Goal: Information Seeking & Learning: Find specific fact

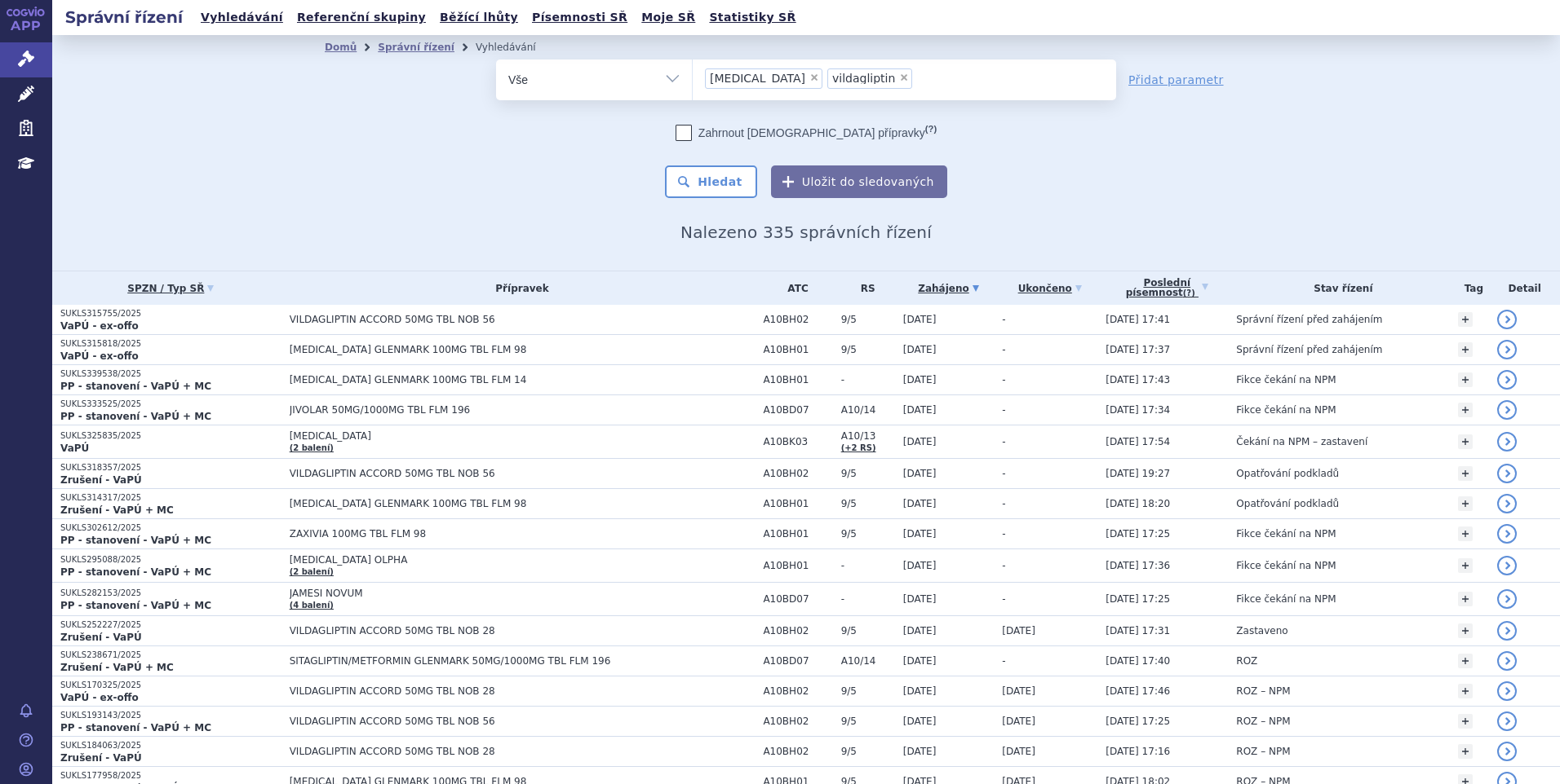
click at [810, 73] on span "×" at bounding box center [814, 77] width 10 height 10
click at [693, 73] on select "[MEDICAL_DATA] vildagliptin" at bounding box center [692, 80] width 1 height 41
click at [693, 81] on select "[MEDICAL_DATA] vildagliptin" at bounding box center [692, 80] width 1 height 41
click at [760, 77] on ul "× [MEDICAL_DATA] × vildagliptin" at bounding box center [905, 77] width 423 height 36
click at [693, 77] on select "[MEDICAL_DATA] vildagliptin" at bounding box center [692, 80] width 1 height 41
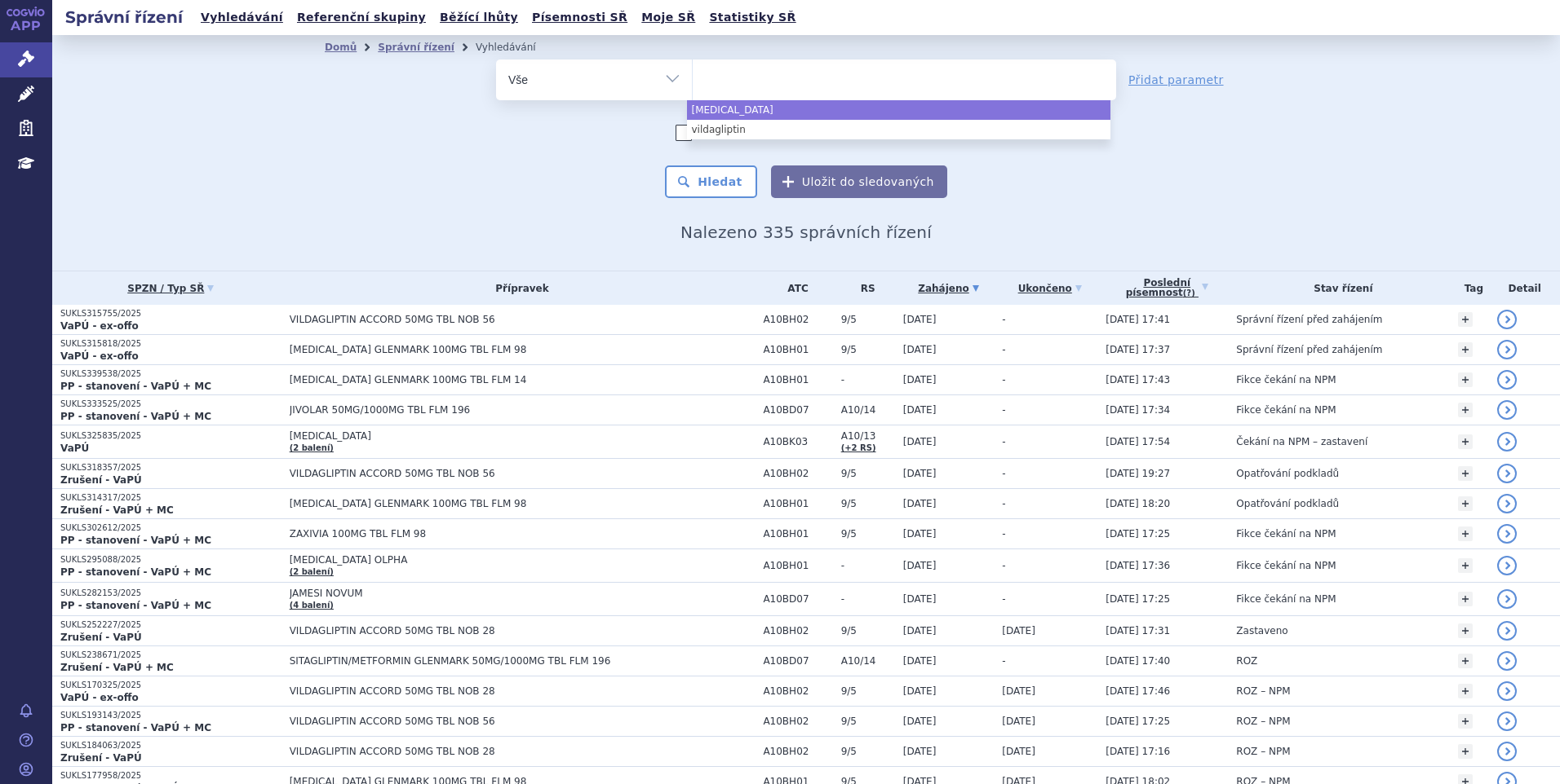
click at [760, 77] on ul at bounding box center [905, 76] width 423 height 34
click at [693, 77] on select "[MEDICAL_DATA] vildagliptin" at bounding box center [692, 80] width 1 height 41
select select "[MEDICAL_DATA]"
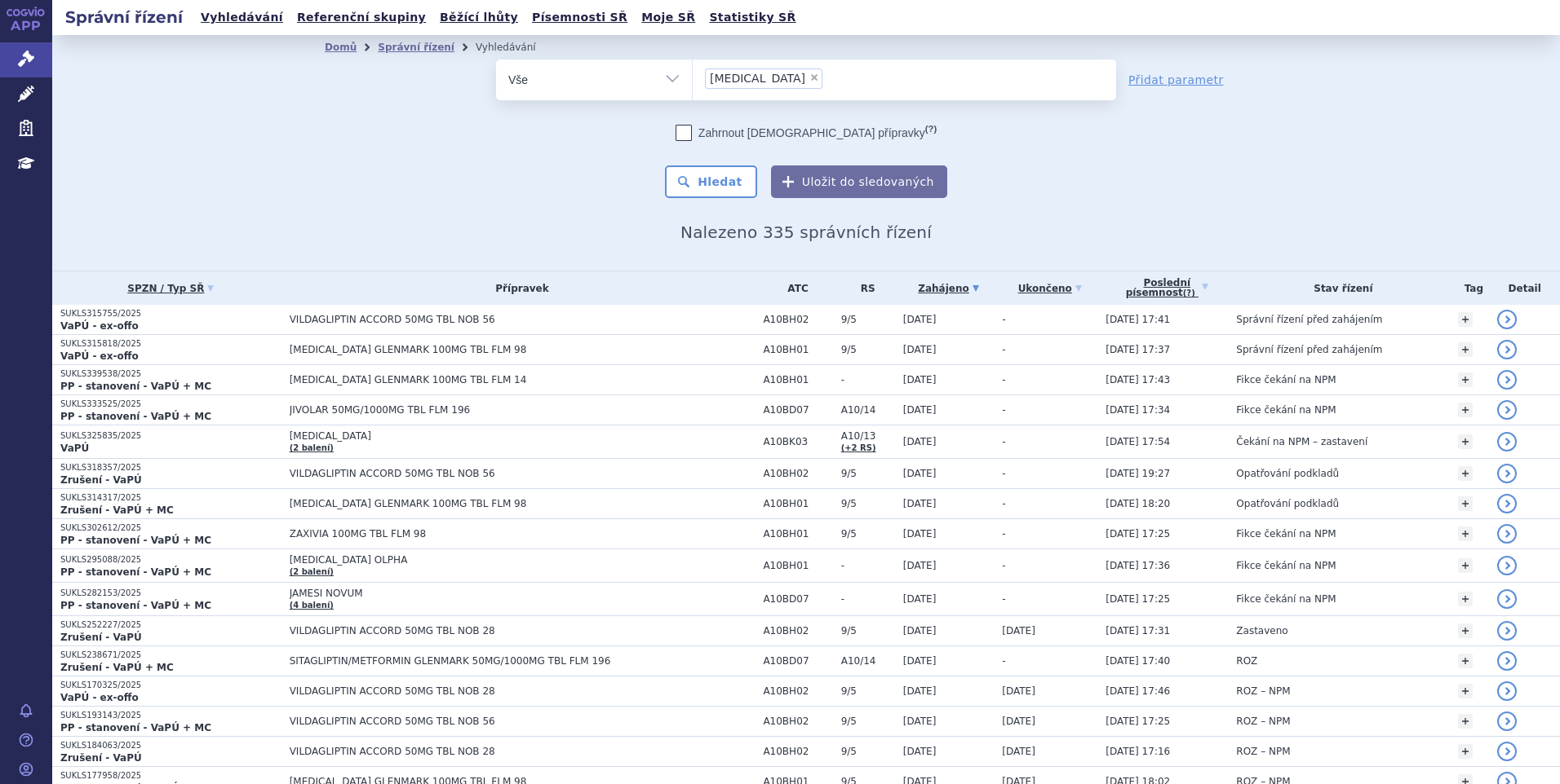
click at [810, 77] on span "×" at bounding box center [814, 77] width 10 height 10
click at [693, 77] on select "[MEDICAL_DATA] vildagliptin" at bounding box center [692, 80] width 1 height 41
select select
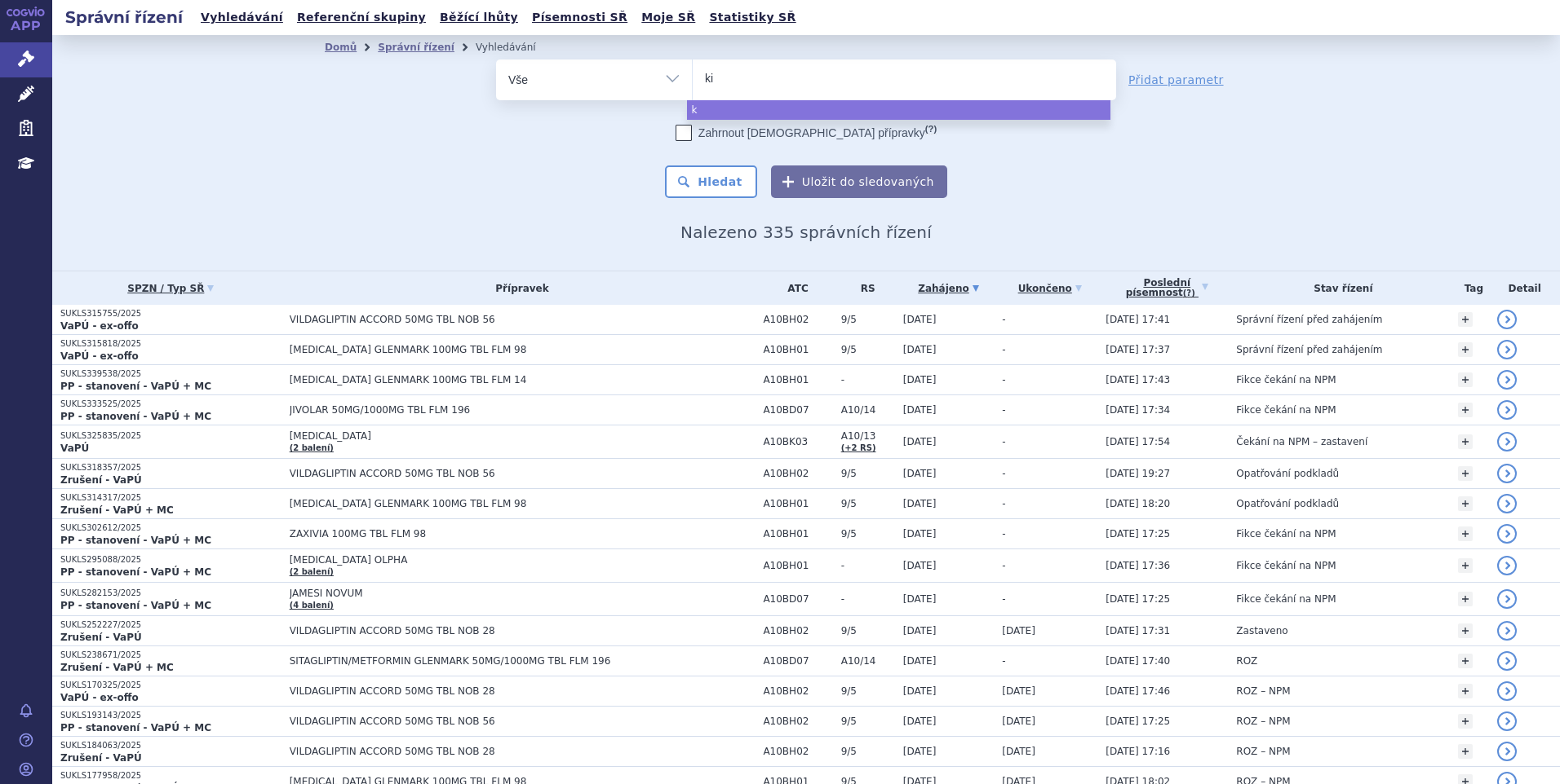
type input "kis"
type input "kisqa"
type input "[MEDICAL_DATA]"
select select "[MEDICAL_DATA]"
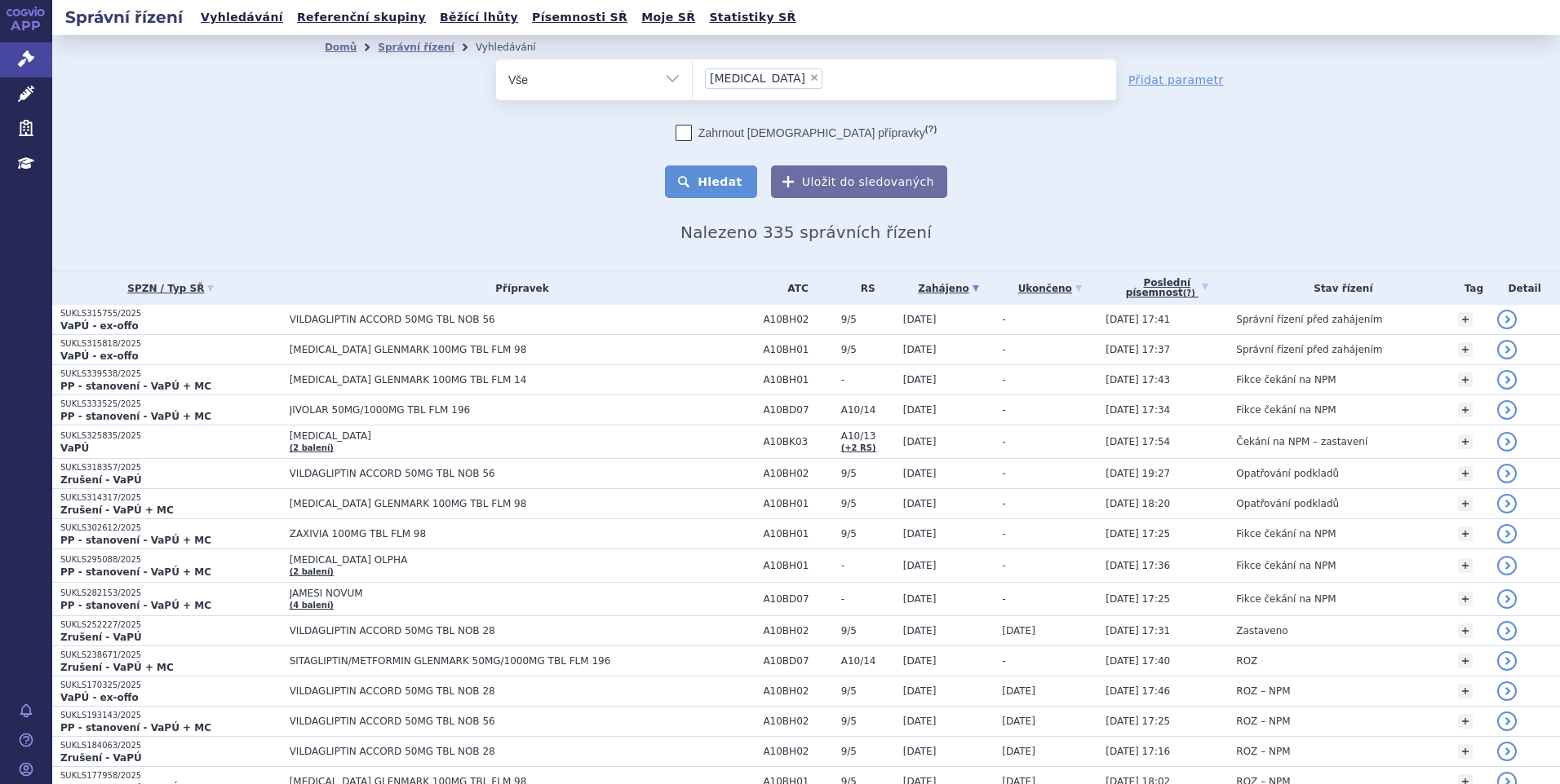
click at [693, 187] on button "Hledat" at bounding box center [711, 182] width 92 height 32
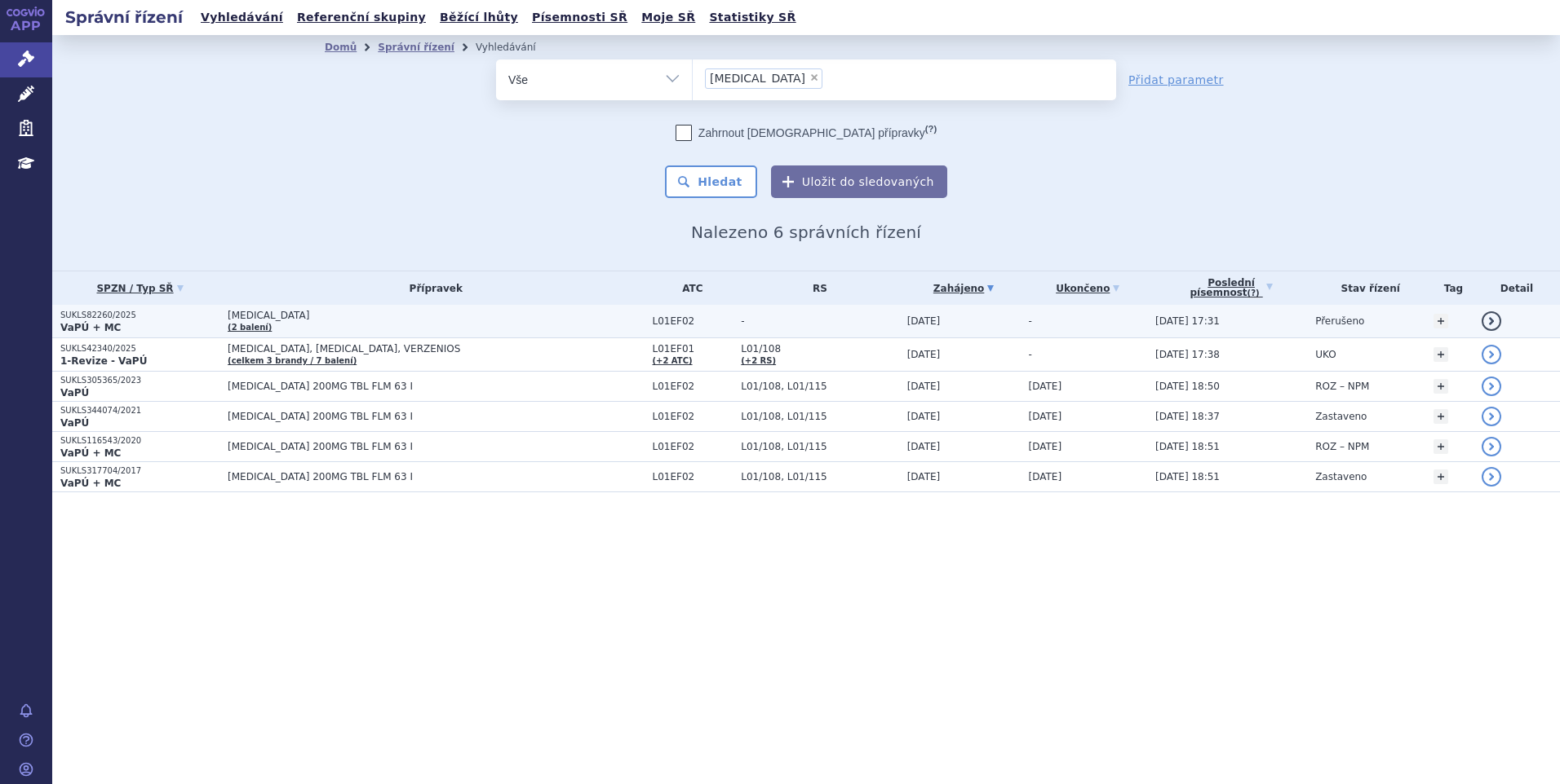
click at [78, 310] on p "SUKLS82260/2025" at bounding box center [139, 315] width 159 height 12
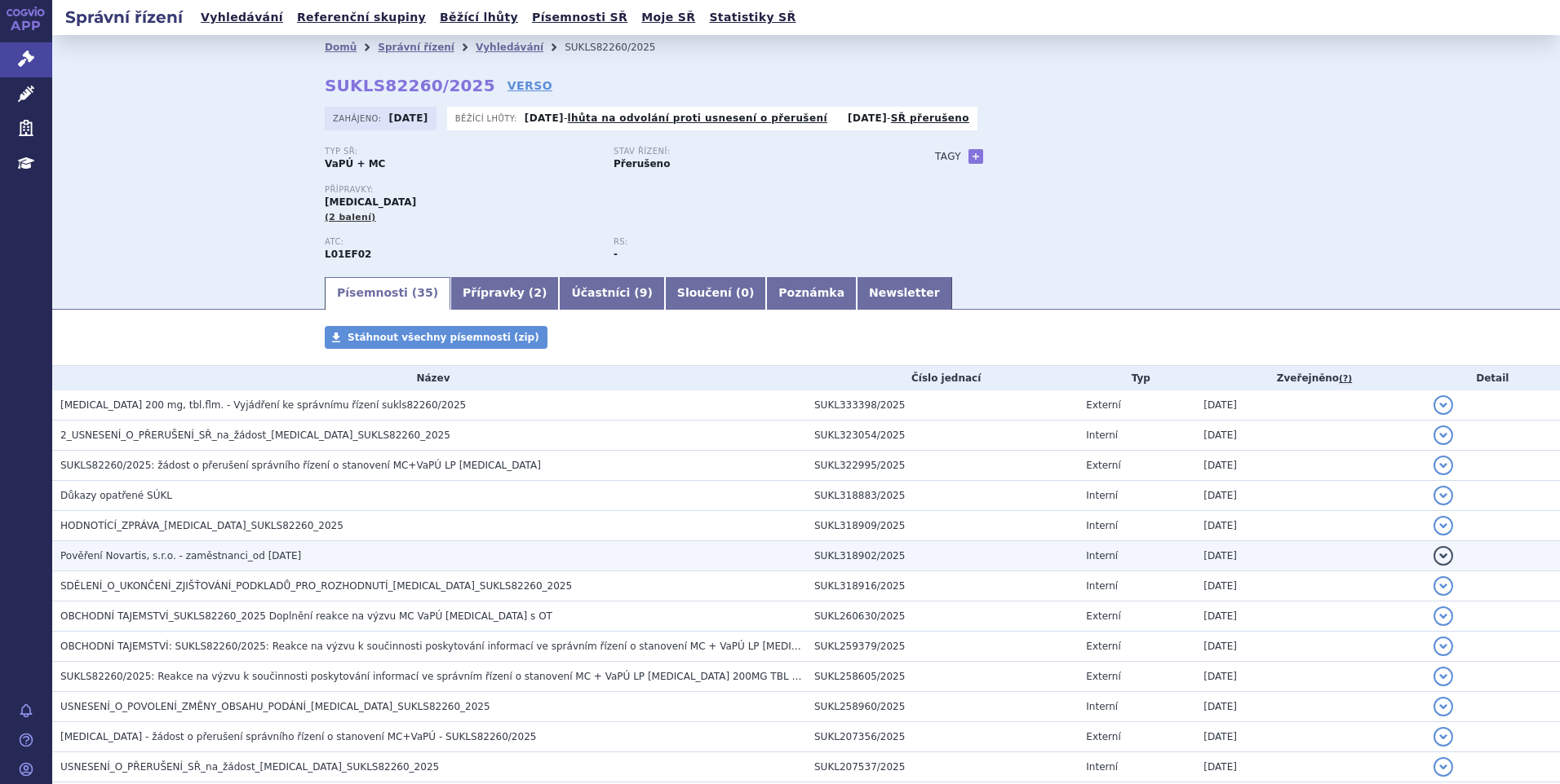
scroll to position [82, 0]
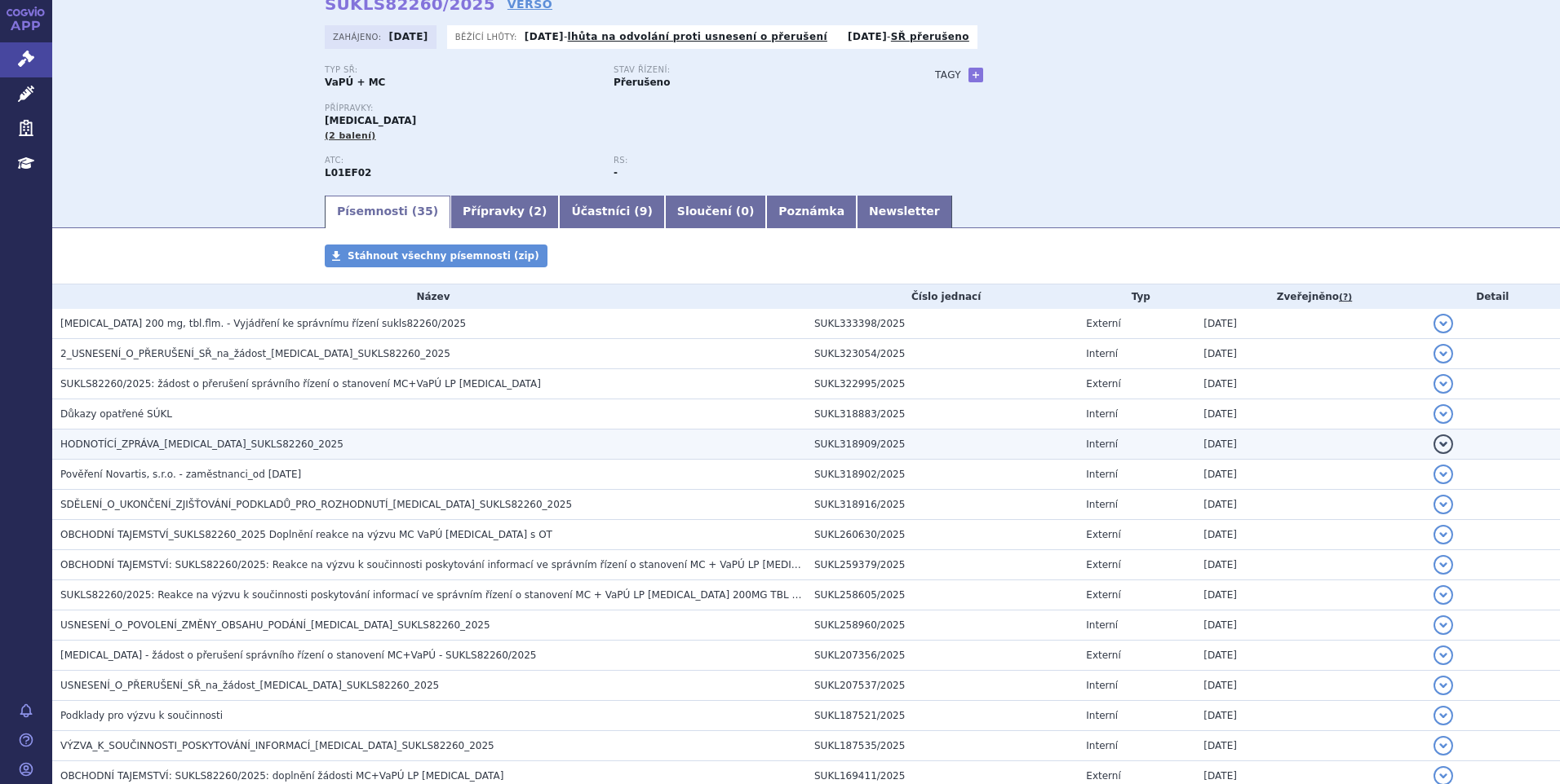
click at [111, 446] on span "HODNOTÍCÍ_ZPRÁVA_KISQALI_SUKLS82260_2025" at bounding box center [202, 444] width 283 height 12
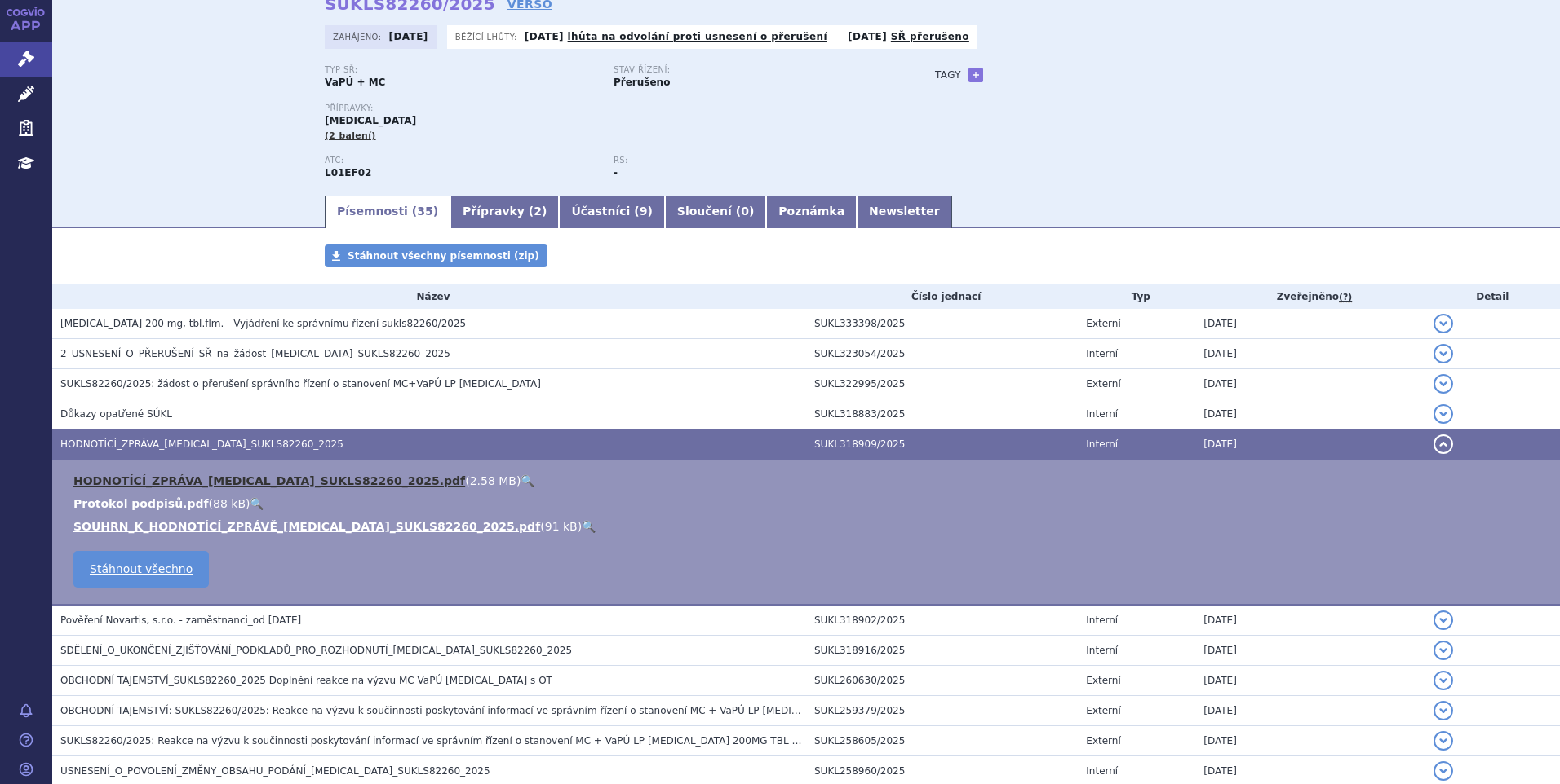
click at [143, 483] on link "HODNOTÍCÍ_ZPRÁVA_KISQALI_SUKLS82260_2025.pdf" at bounding box center [269, 481] width 392 height 13
